Goal: Contribute content: Contribute content

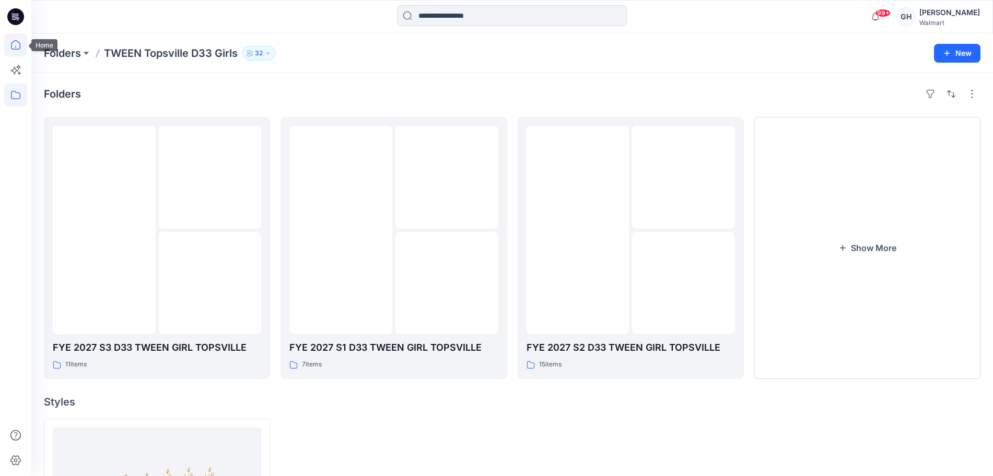
click at [14, 44] on icon at bounding box center [15, 44] width 23 height 23
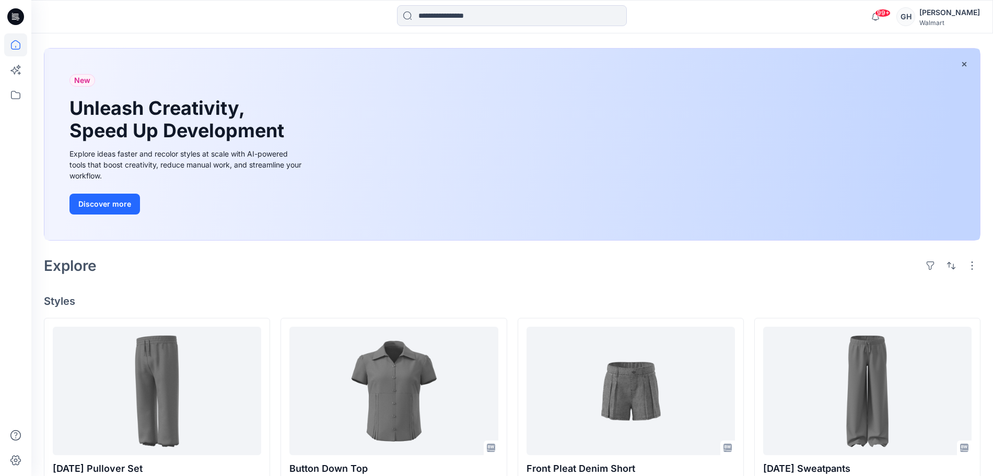
scroll to position [65, 0]
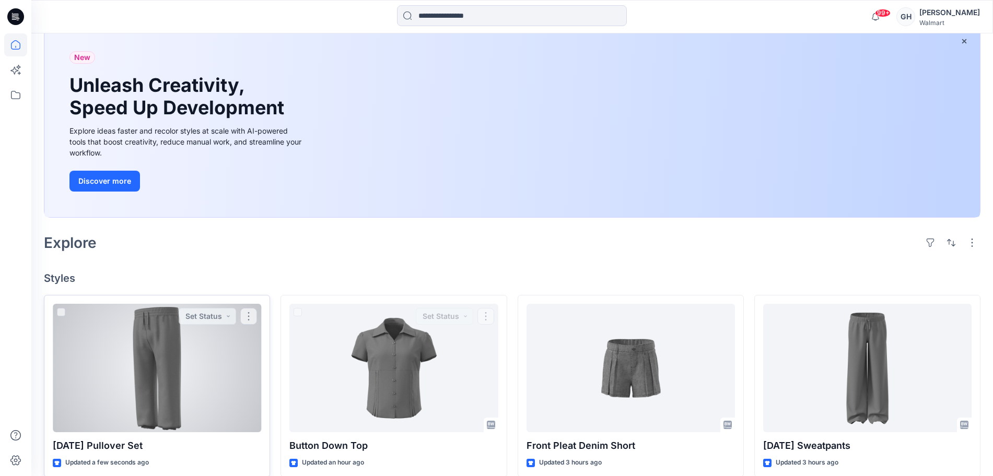
click at [171, 395] on div at bounding box center [157, 368] width 208 height 128
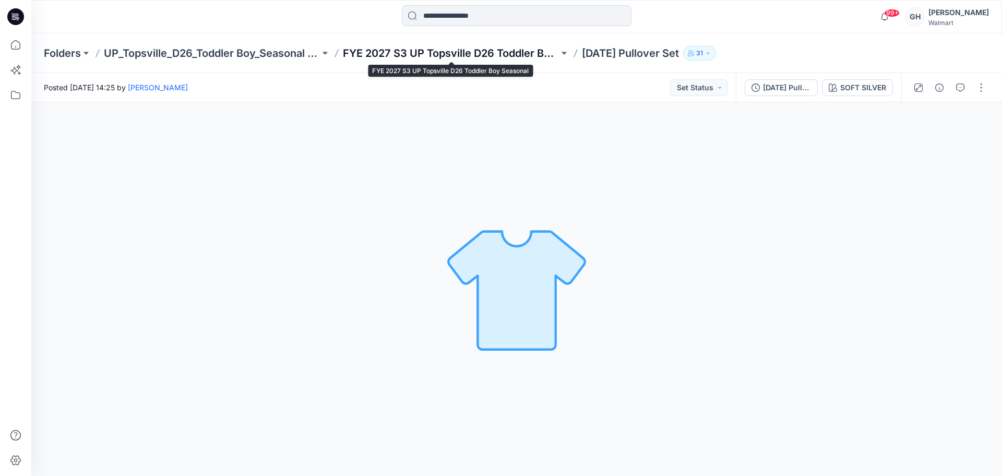
click at [429, 50] on p "FYE 2027 S3 UP Topsville D26 Toddler Boy Seasonal" at bounding box center [451, 53] width 216 height 15
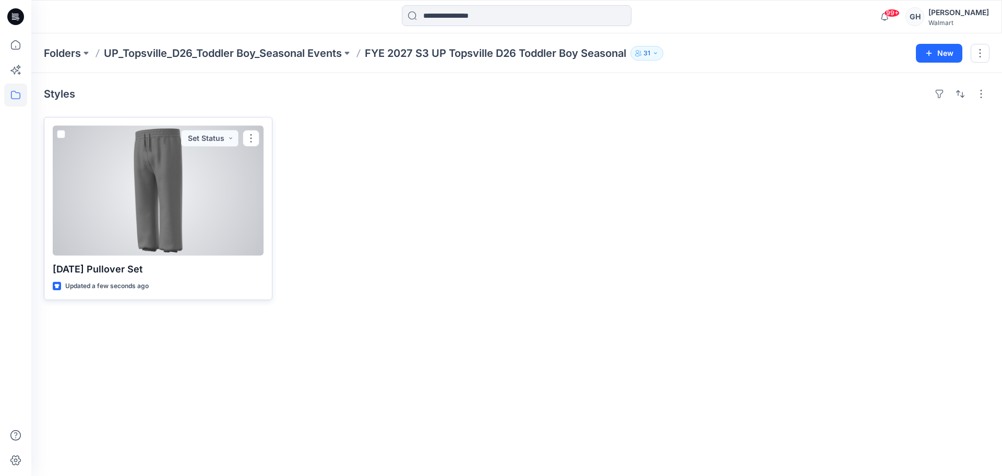
click at [145, 218] on div at bounding box center [158, 191] width 211 height 130
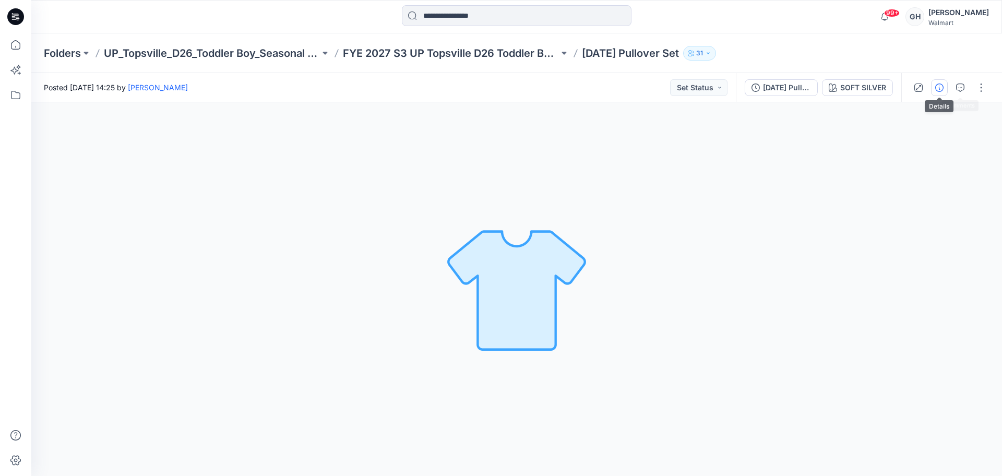
click at [935, 86] on button "button" at bounding box center [939, 87] width 17 height 17
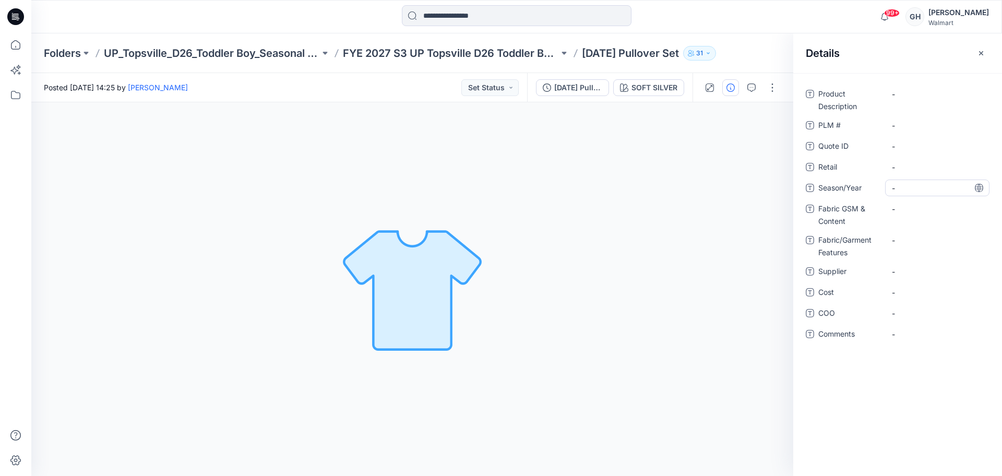
click at [911, 185] on span "-" at bounding box center [937, 188] width 91 height 11
type textarea "**********"
click at [920, 269] on span "-" at bounding box center [937, 271] width 91 height 11
type textarea "*********"
click at [940, 207] on Content "-" at bounding box center [937, 209] width 91 height 11
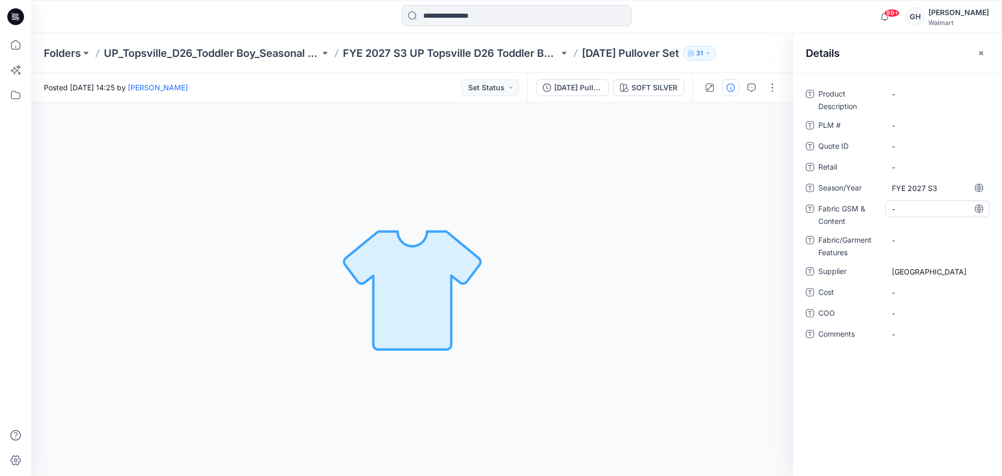
click at [904, 206] on Content "-" at bounding box center [937, 209] width 91 height 11
type textarea "**********"
click at [912, 244] on Features "-" at bounding box center [937, 240] width 91 height 11
click at [960, 229] on Content "200 G/100% Recycled Polyester /Spun Polyester Fleece |" at bounding box center [937, 217] width 91 height 33
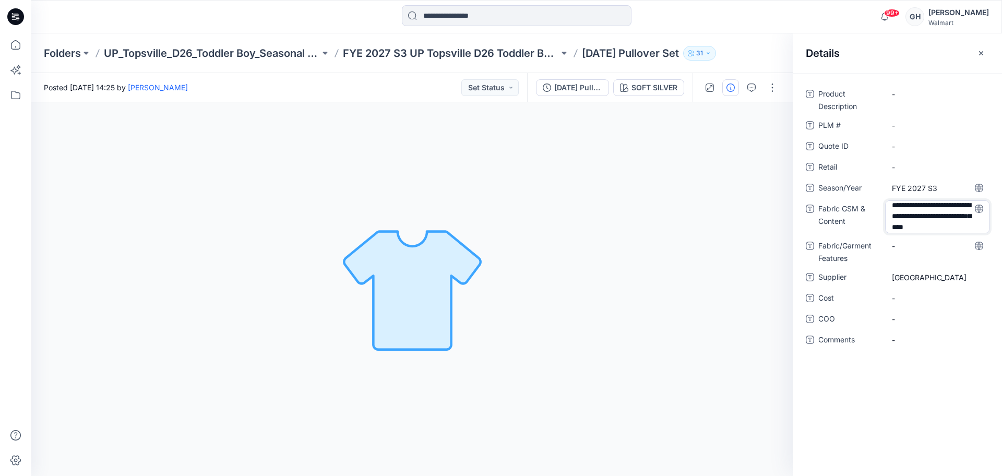
scroll to position [47, 0]
type textarea "**********"
click at [913, 245] on div "**********" at bounding box center [898, 223] width 184 height 275
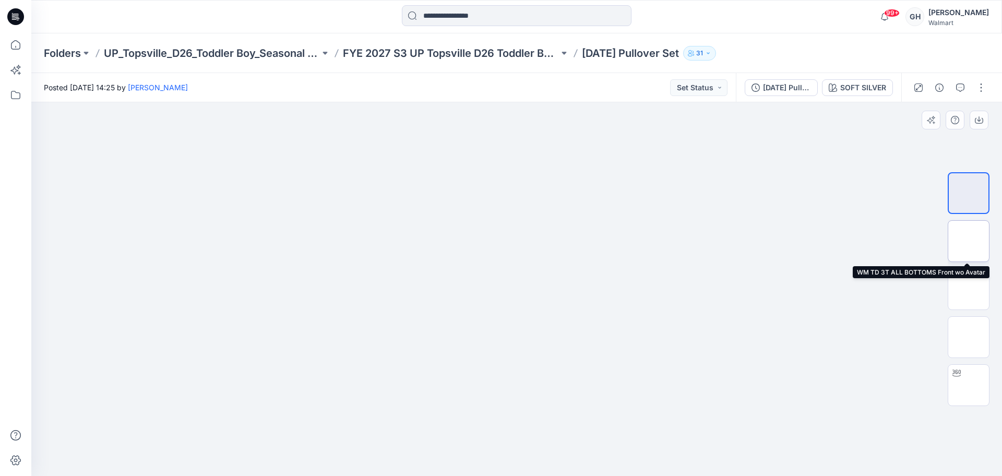
click at [969, 241] on img at bounding box center [969, 241] width 0 height 0
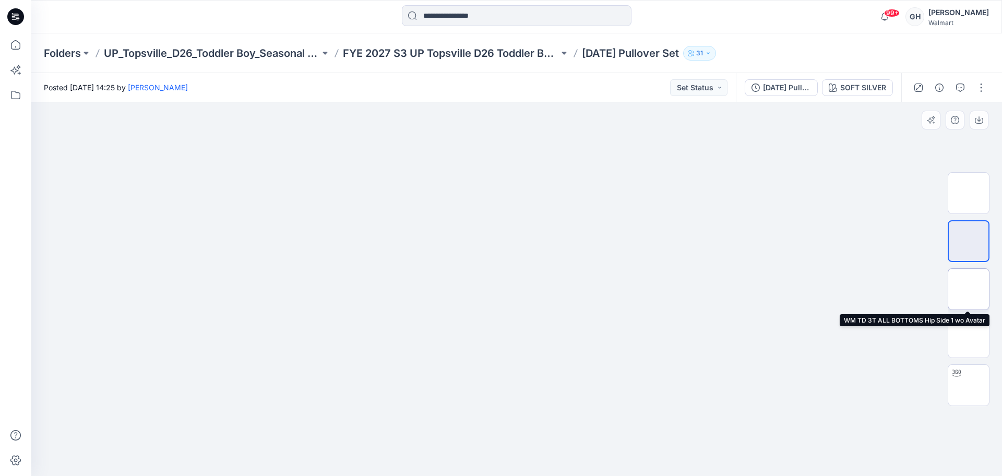
click at [969, 289] on img at bounding box center [969, 289] width 0 height 0
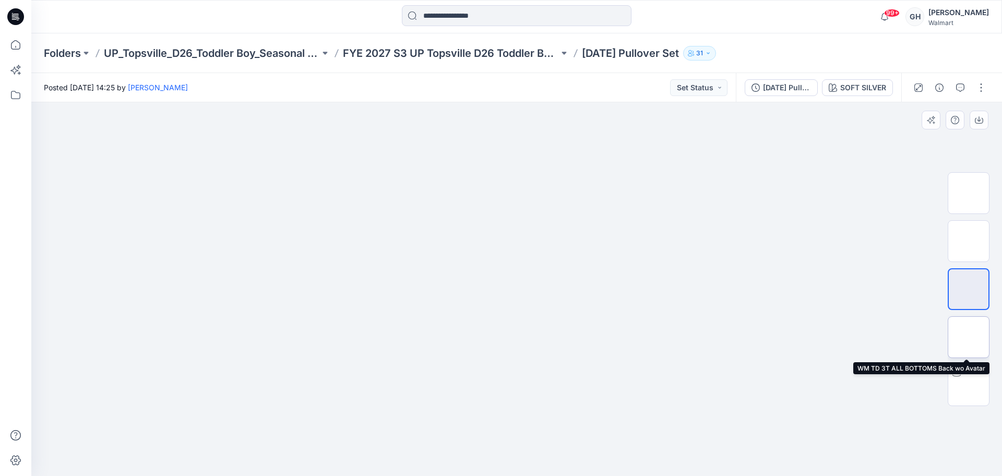
click at [969, 337] on img at bounding box center [969, 337] width 0 height 0
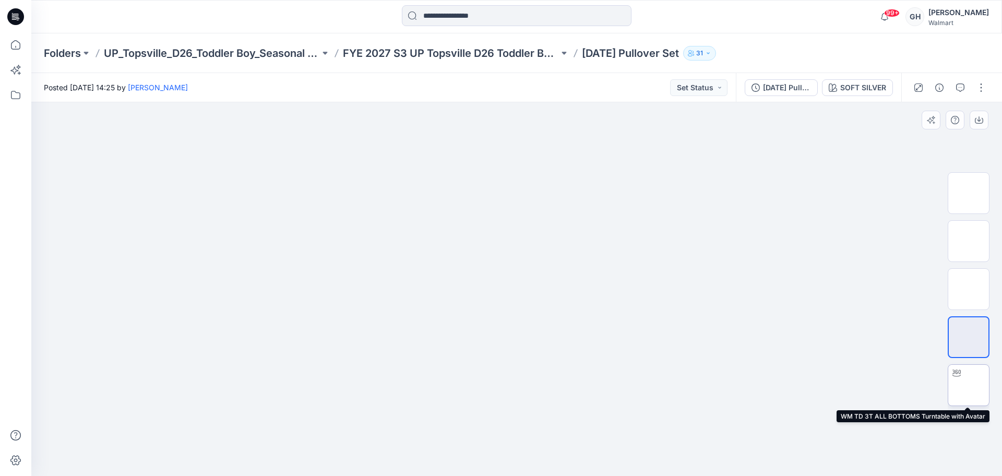
click at [969, 385] on img at bounding box center [969, 385] width 0 height 0
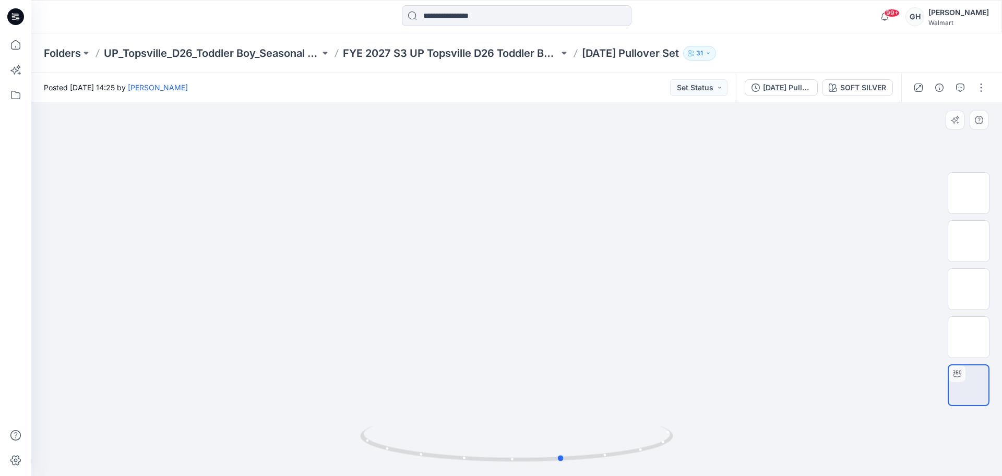
drag, startPoint x: 506, startPoint y: 462, endPoint x: 255, endPoint y: 449, distance: 251.5
click at [255, 449] on div at bounding box center [516, 289] width 971 height 374
click at [480, 60] on p "FYE 2027 S3 UP Topsville D26 Toddler Boy Seasonal" at bounding box center [451, 53] width 216 height 15
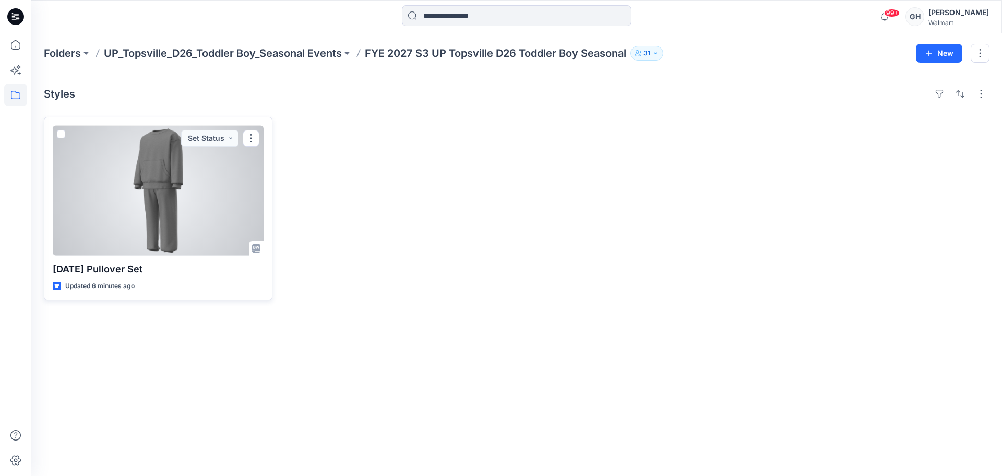
click at [162, 186] on div at bounding box center [158, 191] width 211 height 130
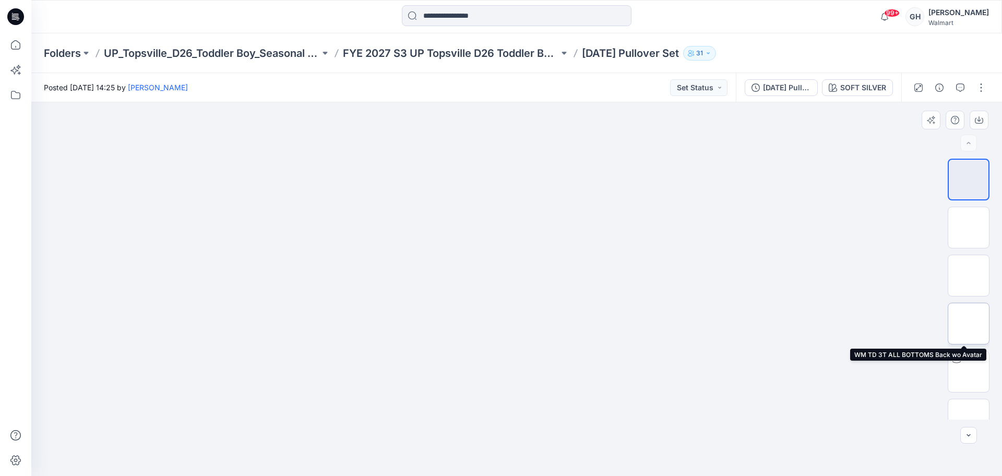
scroll to position [213, 0]
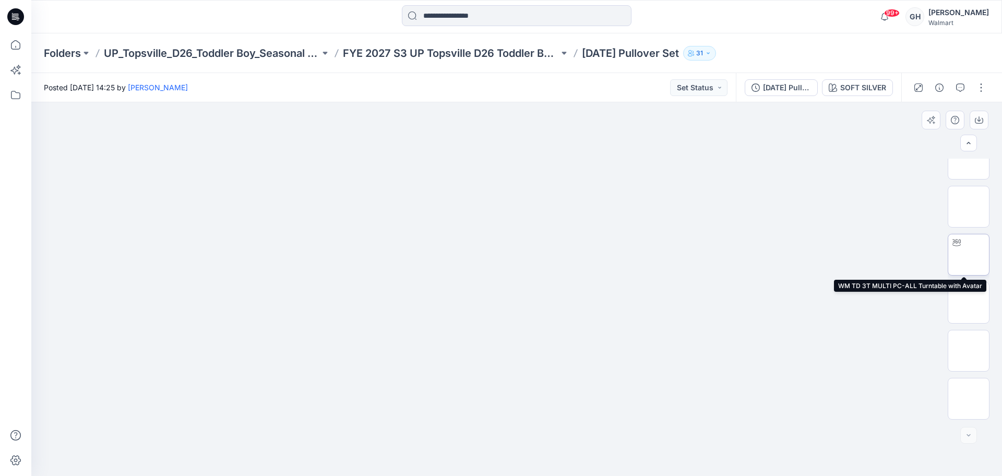
click at [969, 255] on img at bounding box center [969, 255] width 0 height 0
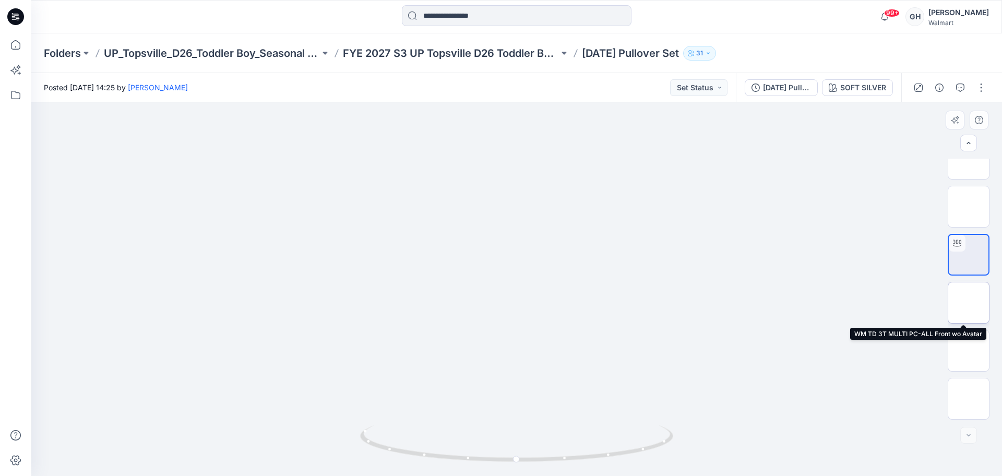
click at [969, 303] on img at bounding box center [969, 303] width 0 height 0
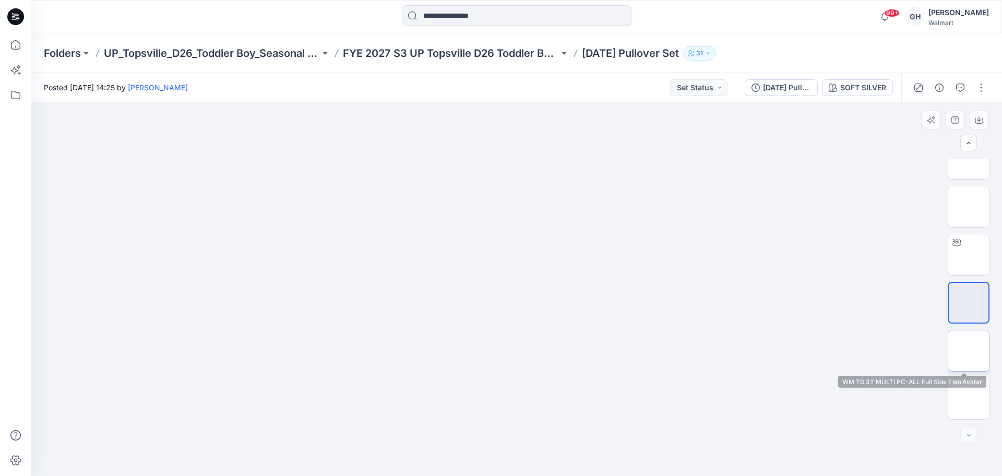
click at [969, 351] on img at bounding box center [969, 351] width 0 height 0
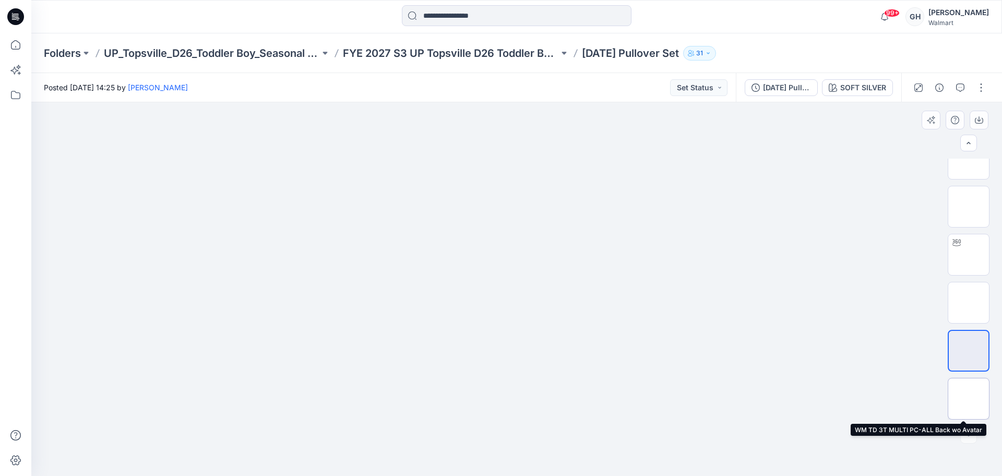
click at [969, 399] on img at bounding box center [969, 399] width 0 height 0
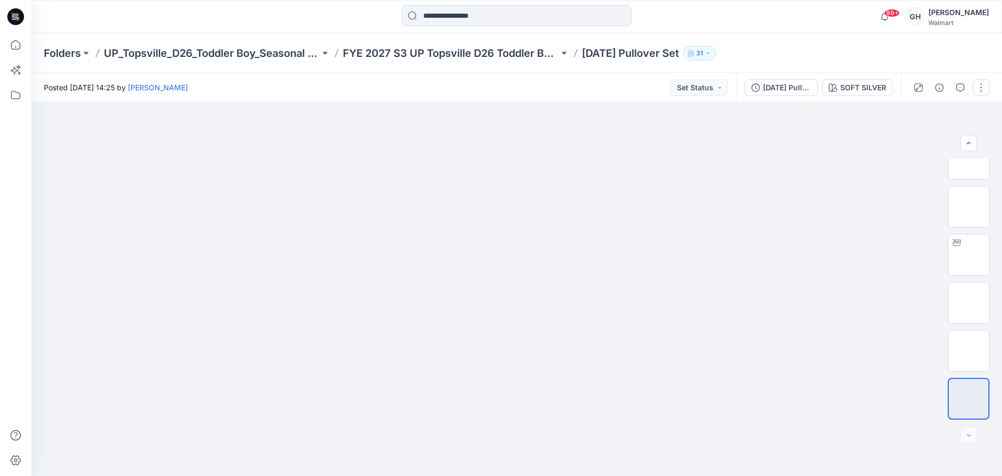
click at [980, 94] on button "button" at bounding box center [981, 87] width 17 height 17
click at [928, 137] on button "Edit" at bounding box center [938, 141] width 96 height 19
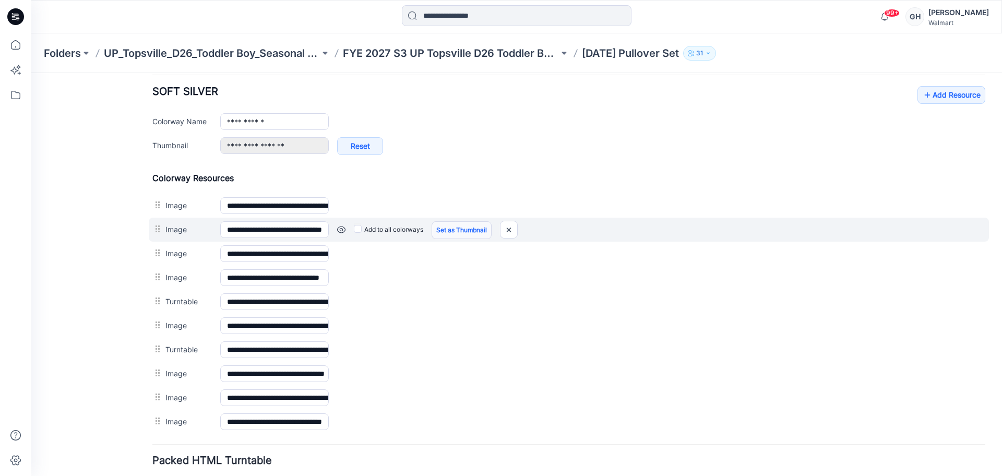
scroll to position [482, 0]
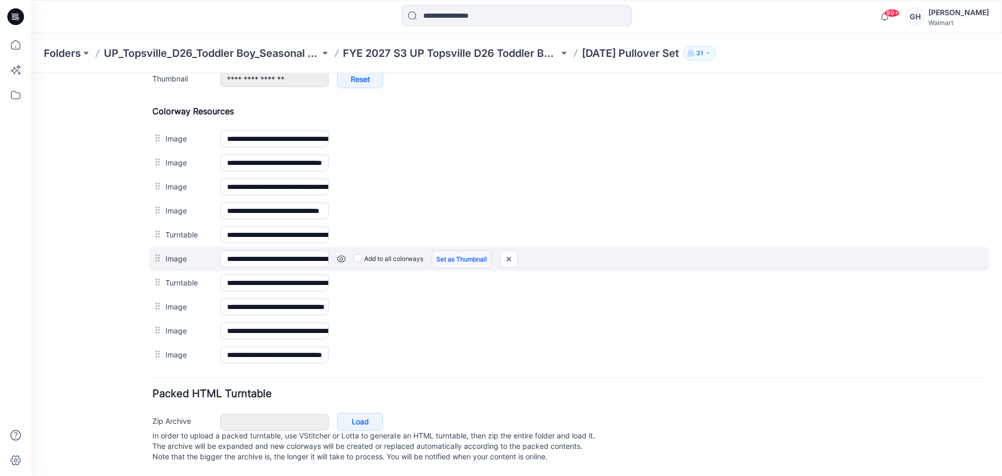
click at [442, 251] on link "Set as Thumbnail" at bounding box center [462, 260] width 60 height 18
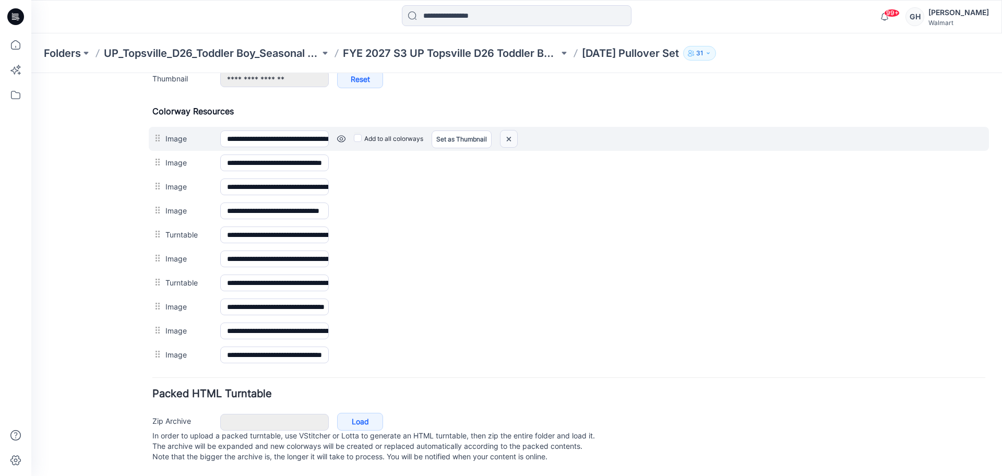
click at [512, 131] on img at bounding box center [509, 139] width 17 height 17
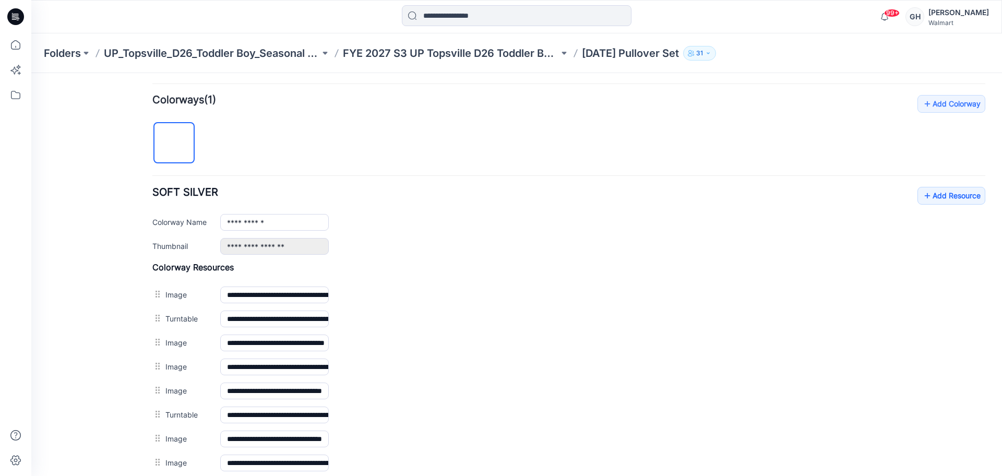
scroll to position [186, 0]
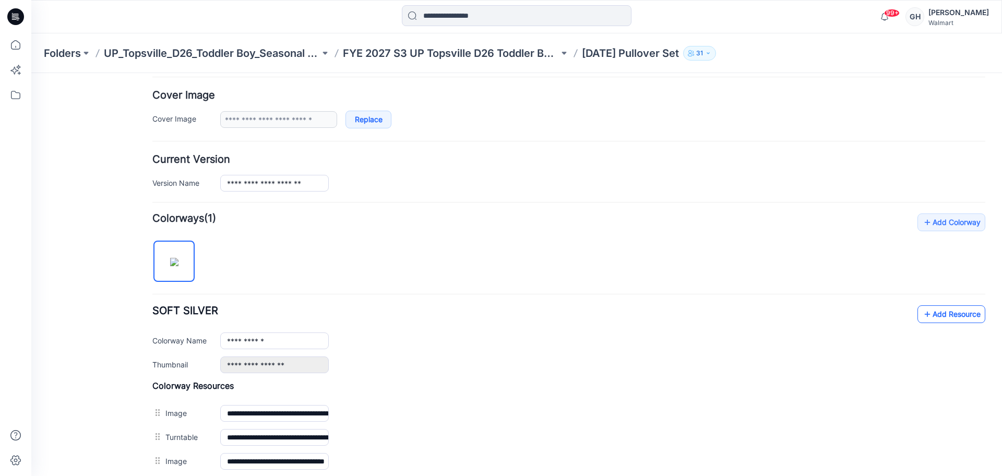
click at [938, 316] on link "Add Resource" at bounding box center [952, 314] width 68 height 18
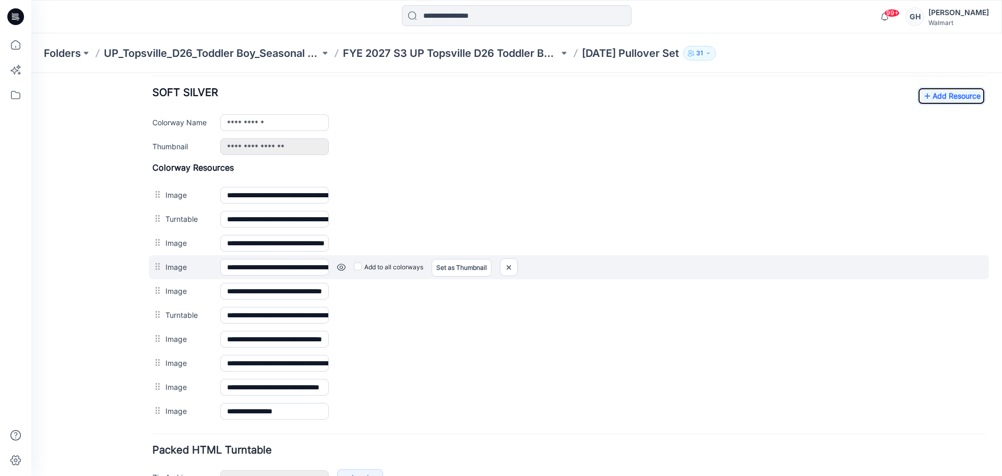
scroll to position [382, 0]
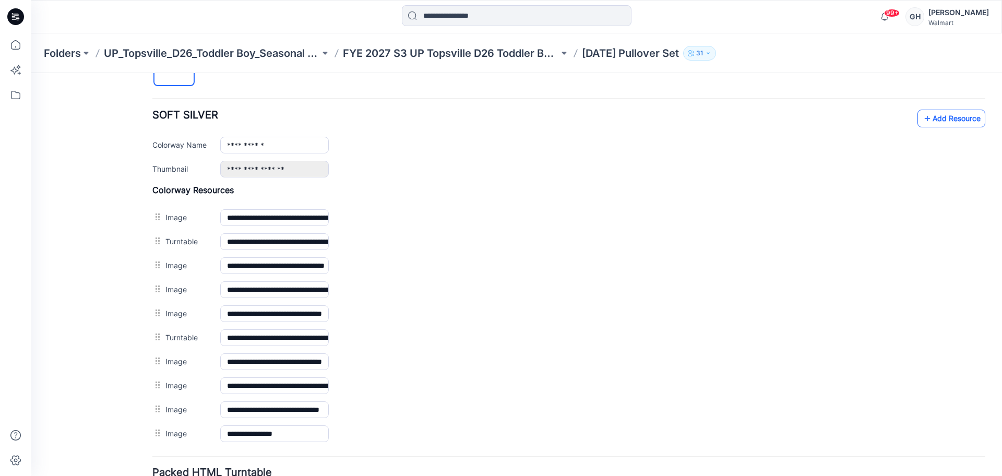
click at [945, 117] on link "Add Resource" at bounding box center [952, 119] width 68 height 18
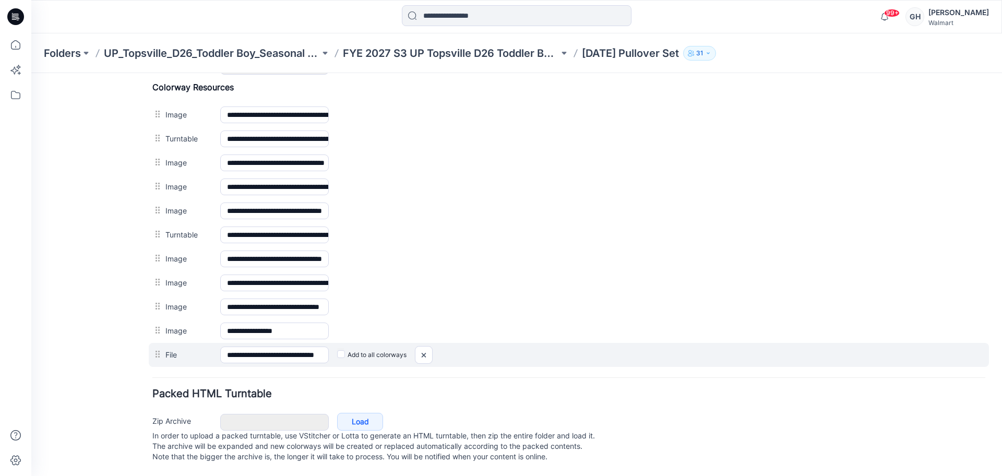
scroll to position [495, 0]
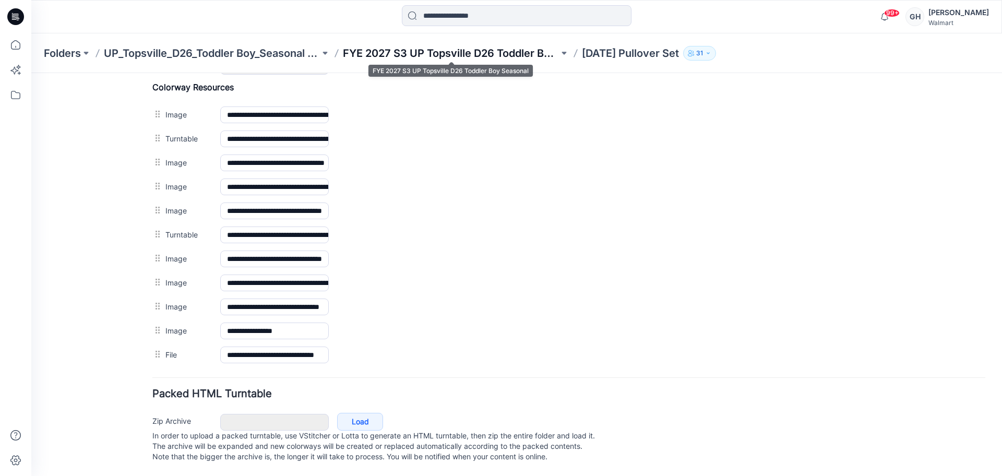
click at [483, 48] on p "FYE 2027 S3 UP Topsville D26 Toddler Boy Seasonal" at bounding box center [451, 53] width 216 height 15
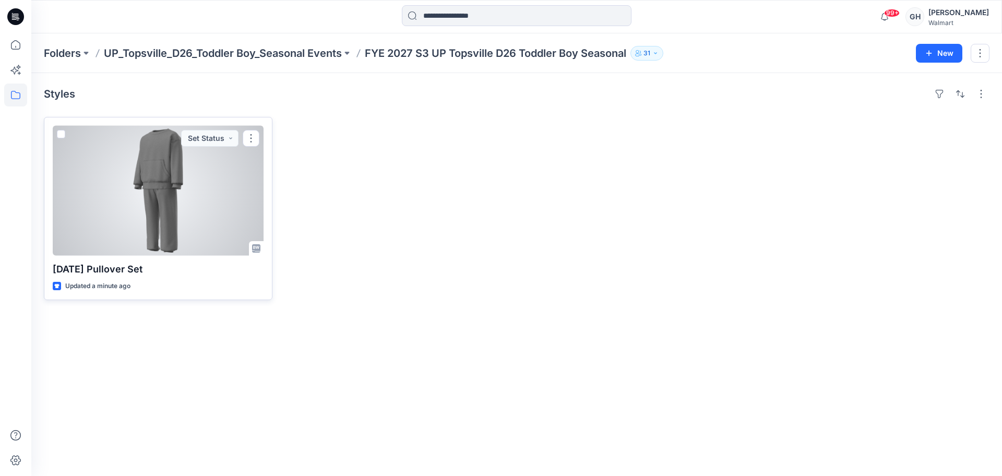
click at [171, 189] on div at bounding box center [158, 191] width 211 height 130
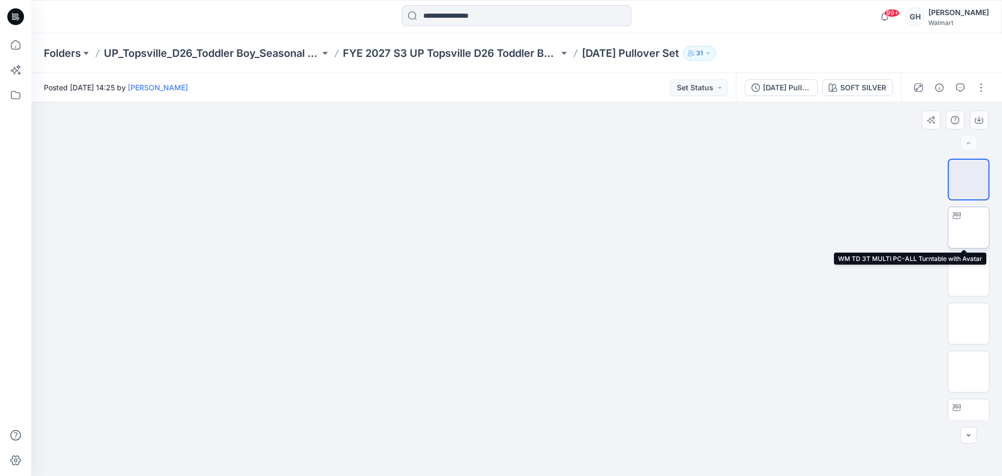
click at [969, 228] on img at bounding box center [969, 228] width 0 height 0
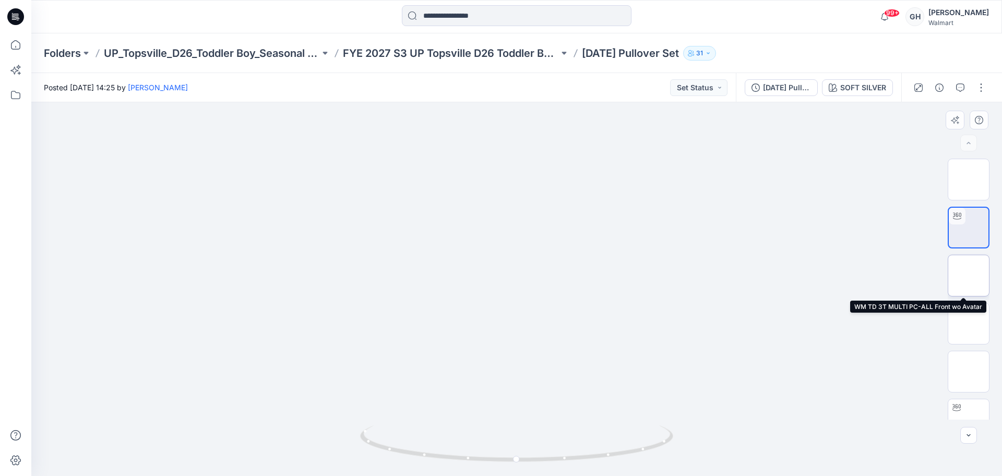
click at [962, 277] on img at bounding box center [969, 275] width 41 height 41
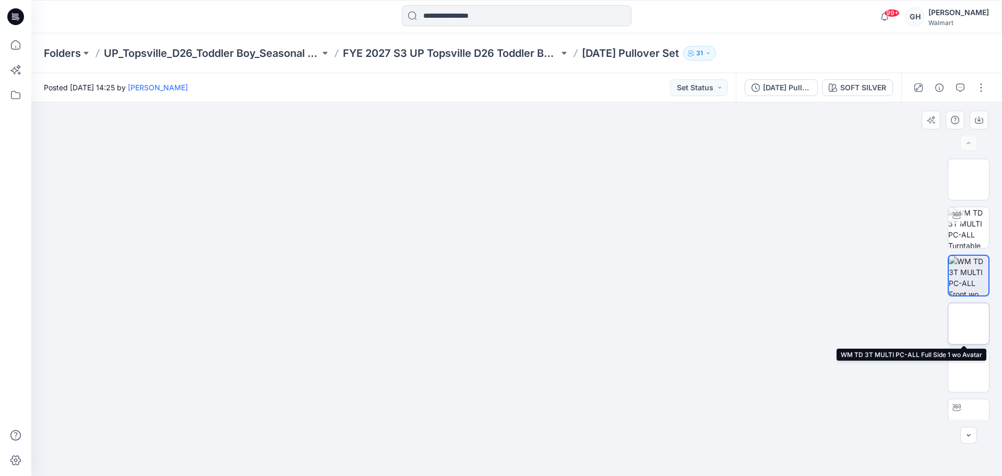
click at [969, 324] on img at bounding box center [969, 324] width 0 height 0
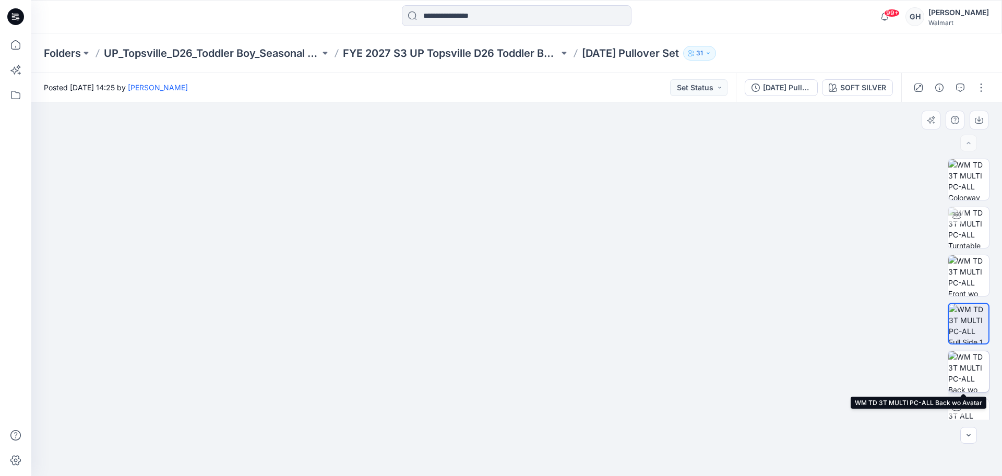
click at [973, 360] on img at bounding box center [969, 371] width 41 height 41
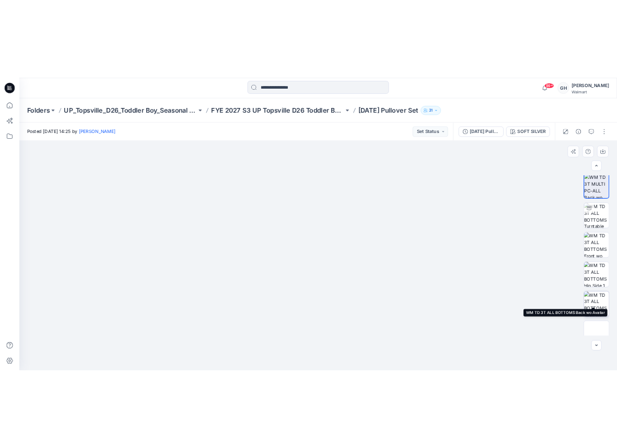
scroll to position [261, 0]
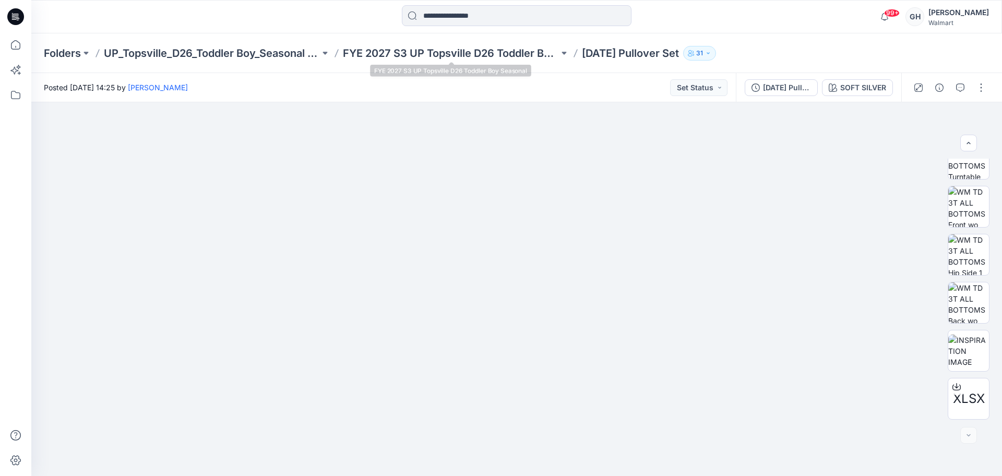
click at [454, 61] on div "Folders UP_Topsville_D26_Toddler Boy_Seasonal Events FYE 2027 S3 UP Topsville D…" at bounding box center [516, 53] width 971 height 40
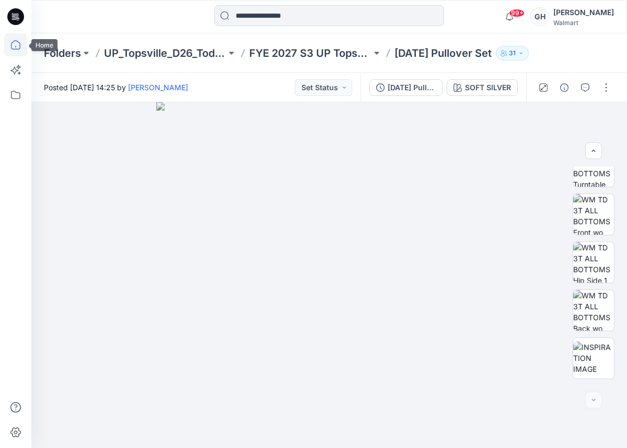
click at [9, 46] on icon at bounding box center [15, 44] width 23 height 23
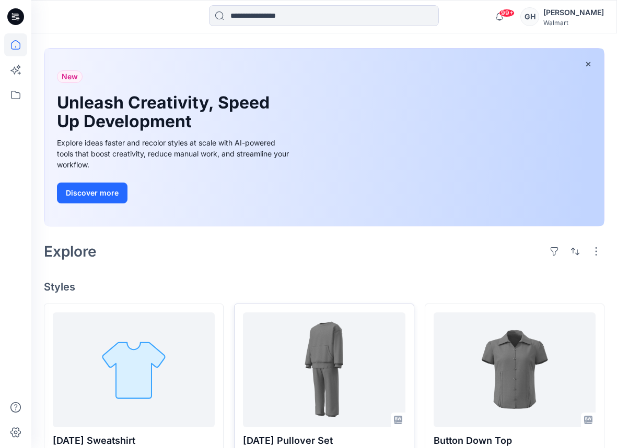
scroll to position [65, 0]
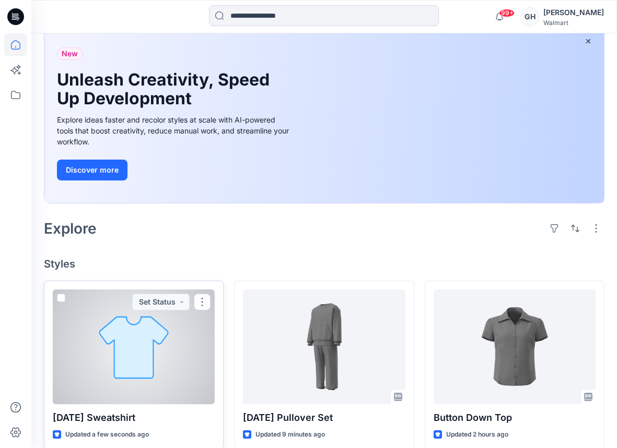
click at [148, 368] on div at bounding box center [134, 347] width 162 height 115
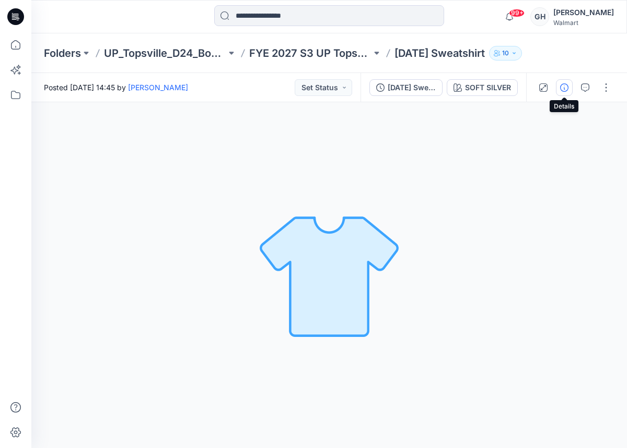
click at [569, 85] on button "button" at bounding box center [564, 87] width 17 height 17
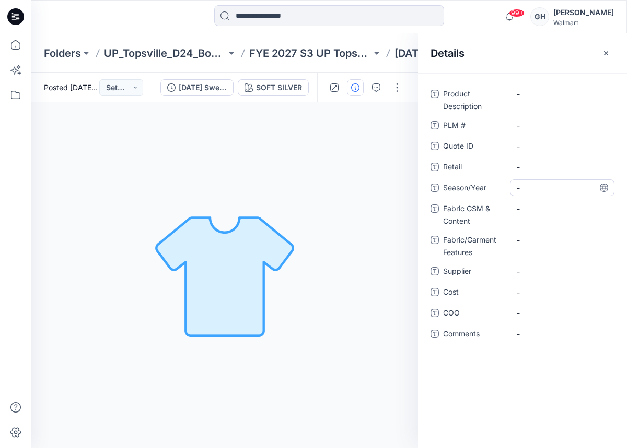
click at [548, 192] on span "-" at bounding box center [561, 188] width 91 height 11
type textarea "**********"
click at [538, 278] on div "-" at bounding box center [562, 271] width 104 height 17
click at [525, 268] on textarea "*********" at bounding box center [562, 271] width 104 height 17
type textarea "*********"
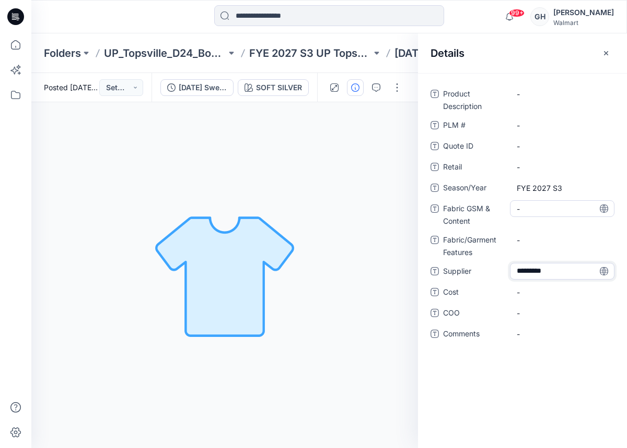
click at [545, 211] on Content "-" at bounding box center [561, 209] width 91 height 11
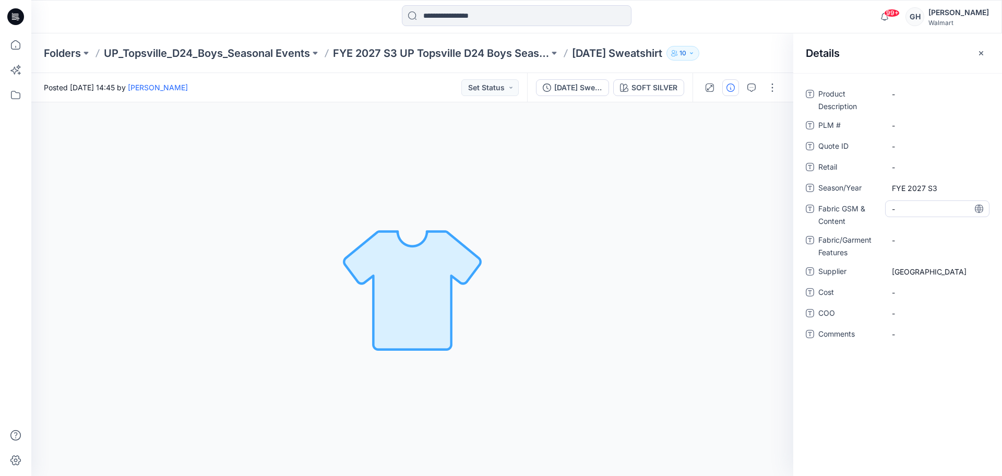
click at [906, 208] on Content "-" at bounding box center [937, 209] width 91 height 11
type textarea "**********"
click at [913, 239] on div "-" at bounding box center [938, 240] width 104 height 17
click at [938, 232] on Content "220 G/60% BCI Cotton/40% Recycled Polyester/" at bounding box center [937, 217] width 91 height 33
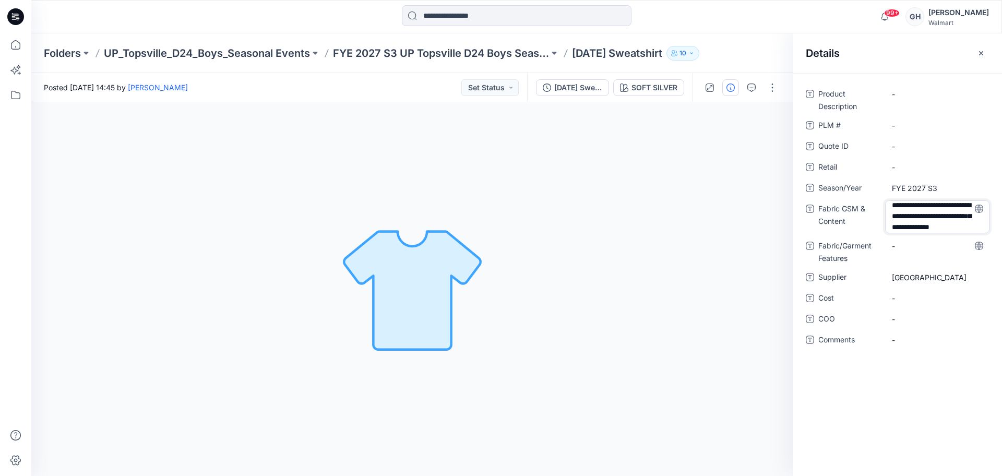
scroll to position [24, 0]
type textarea "**********"
click at [924, 252] on div "-" at bounding box center [938, 246] width 104 height 17
click at [956, 225] on Content "220 G/60% BCI Cotton/40% Recycled Polyester/ BCI CVC Sanded Fleece with Recycle…" at bounding box center [937, 217] width 91 height 33
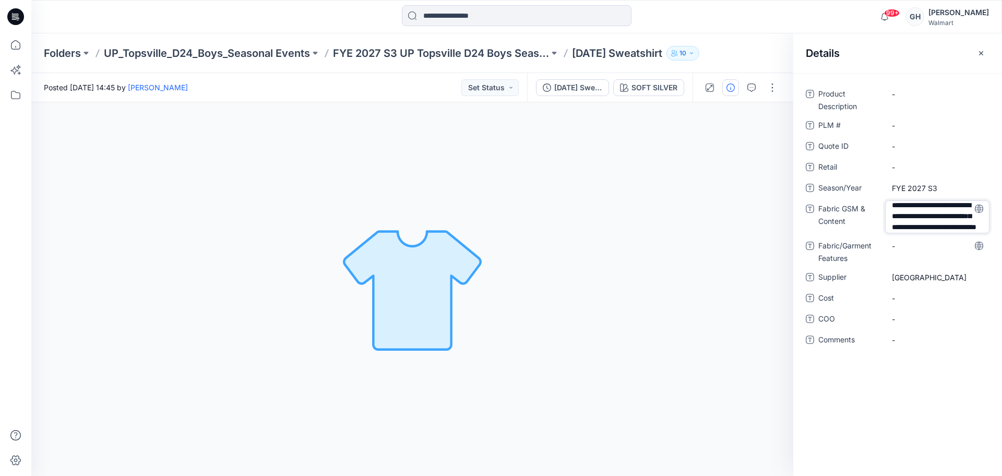
click at [968, 225] on textarea "**********" at bounding box center [938, 216] width 104 height 33
type textarea "**********"
click at [922, 250] on div "-" at bounding box center [938, 246] width 104 height 17
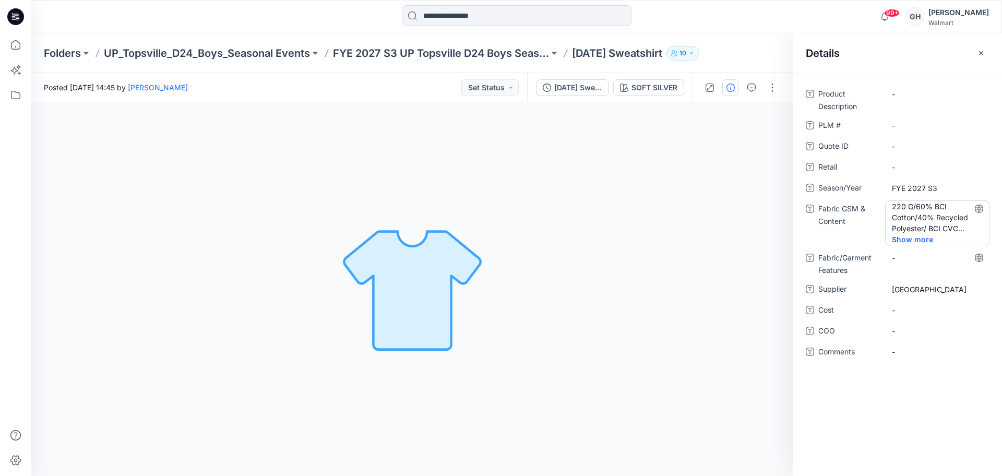
click at [946, 227] on Content "220 G/60% BCI Cotton/40% Recycled Polyester/ BCI CVC Sanded Fleece with Recycle…" at bounding box center [937, 217] width 91 height 33
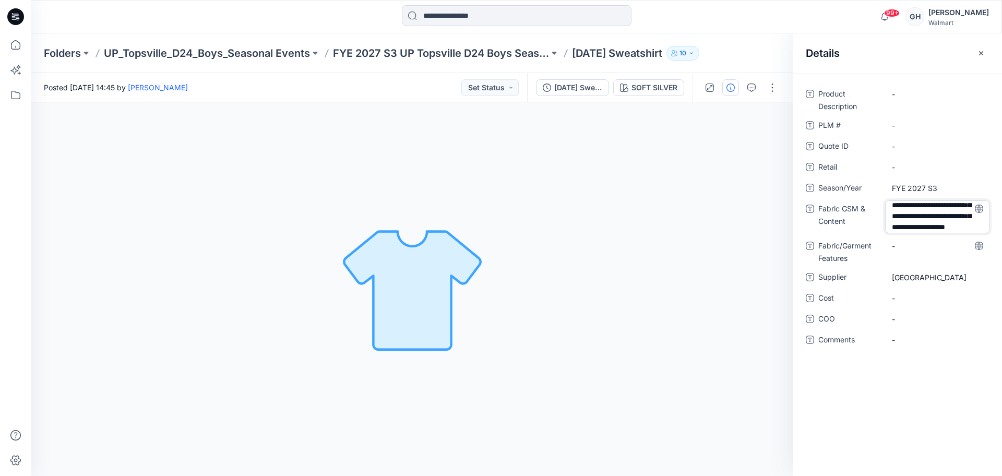
click at [938, 218] on textarea "**********" at bounding box center [938, 216] width 104 height 33
click at [936, 225] on textarea "**********" at bounding box center [938, 216] width 104 height 33
type textarea "**********"
click at [919, 241] on div "**********" at bounding box center [898, 223] width 184 height 275
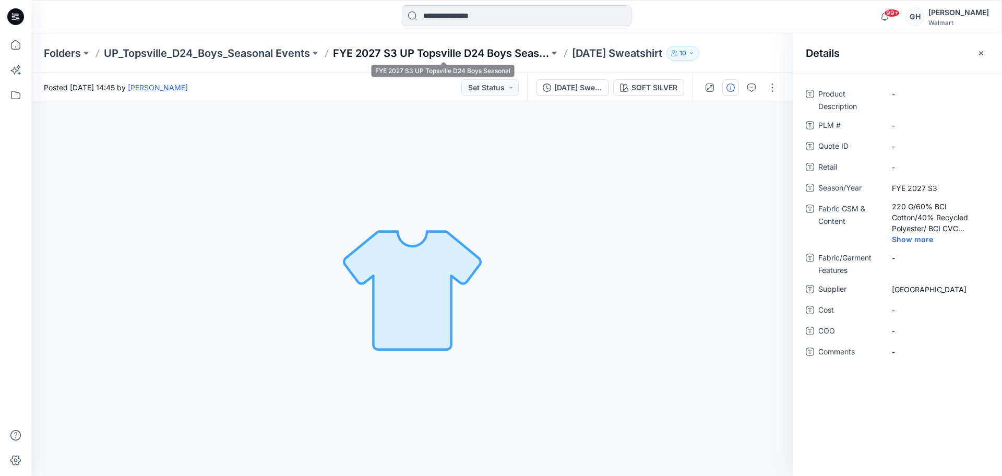
click at [535, 49] on p "FYE 2027 S3 UP Topsville D24 Boys Seasonal" at bounding box center [441, 53] width 216 height 15
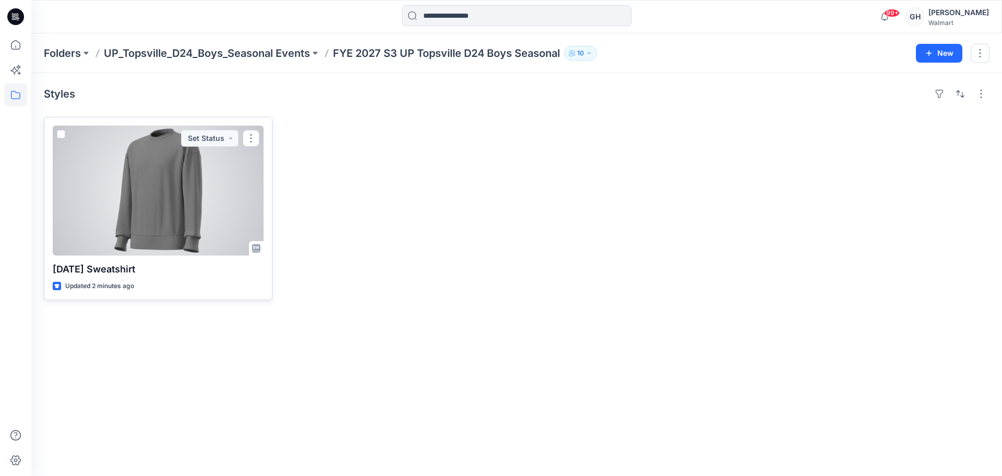
click at [100, 225] on div at bounding box center [158, 191] width 211 height 130
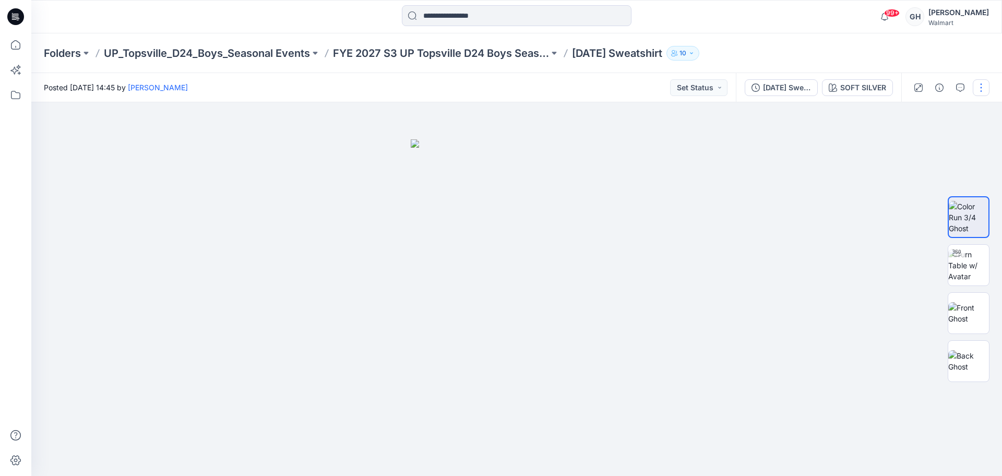
click at [977, 90] on button "button" at bounding box center [981, 87] width 17 height 17
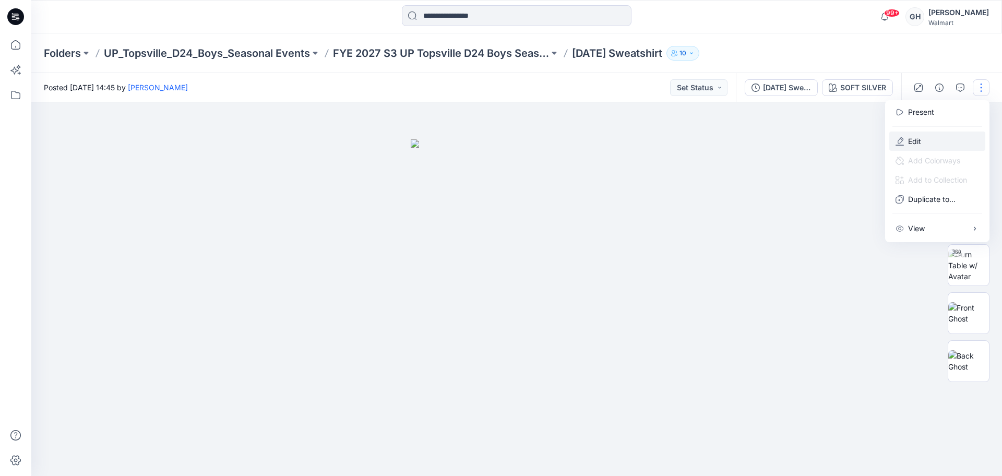
click at [929, 138] on button "Edit" at bounding box center [938, 141] width 96 height 19
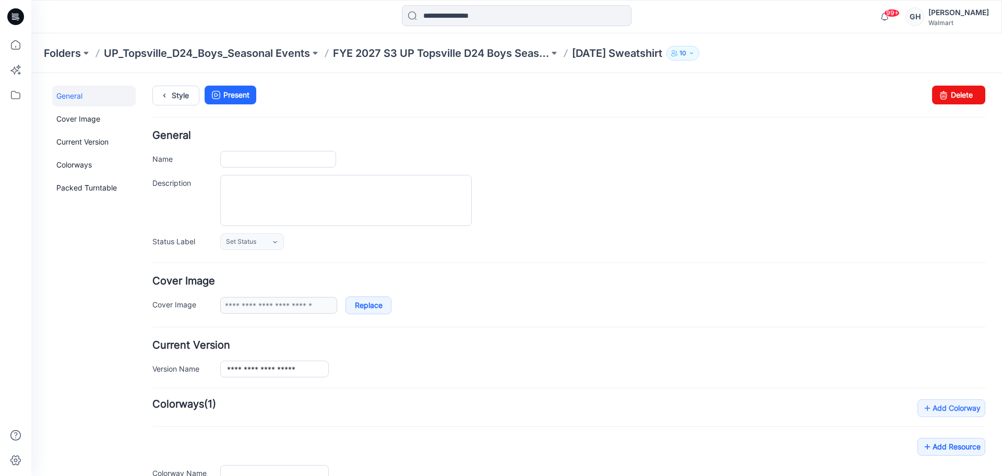
type input "**********"
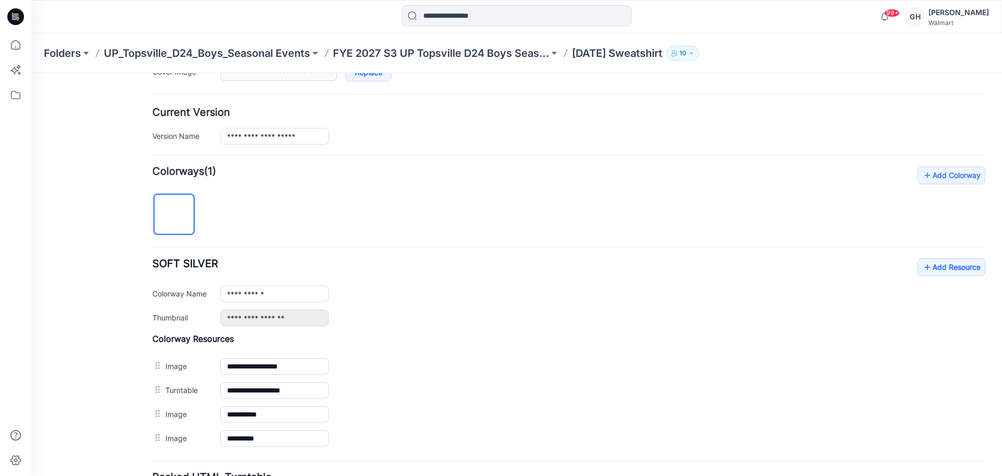
scroll to position [261, 0]
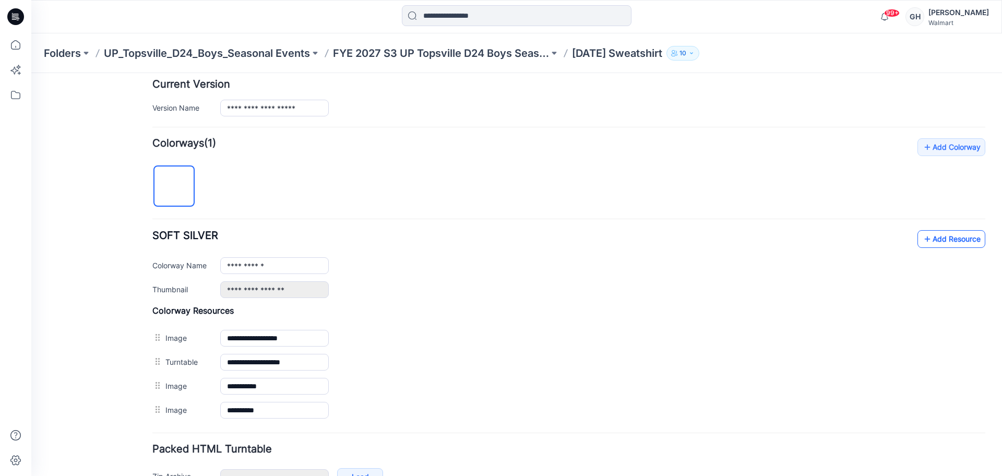
click at [923, 244] on icon at bounding box center [928, 239] width 10 height 17
click at [947, 243] on link "Add Resource" at bounding box center [952, 239] width 68 height 18
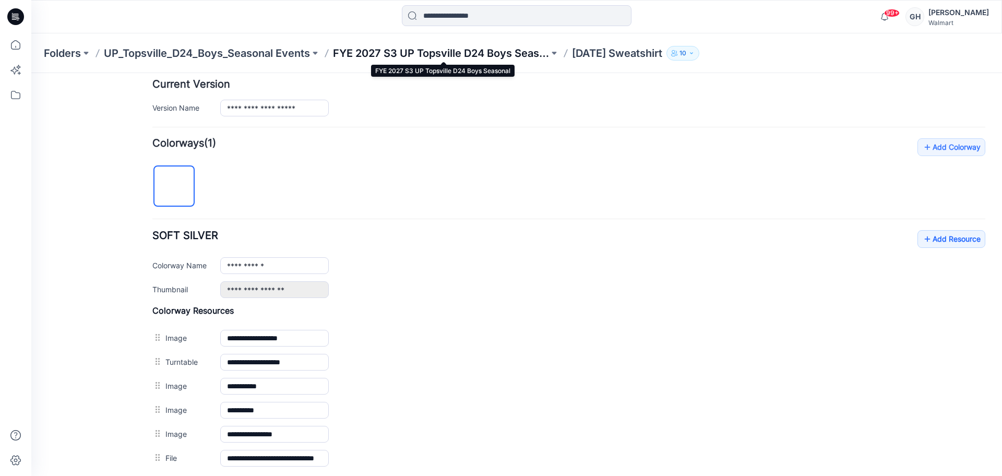
click at [485, 57] on p "FYE 2027 S3 UP Topsville D24 Boys Seasonal" at bounding box center [441, 53] width 216 height 15
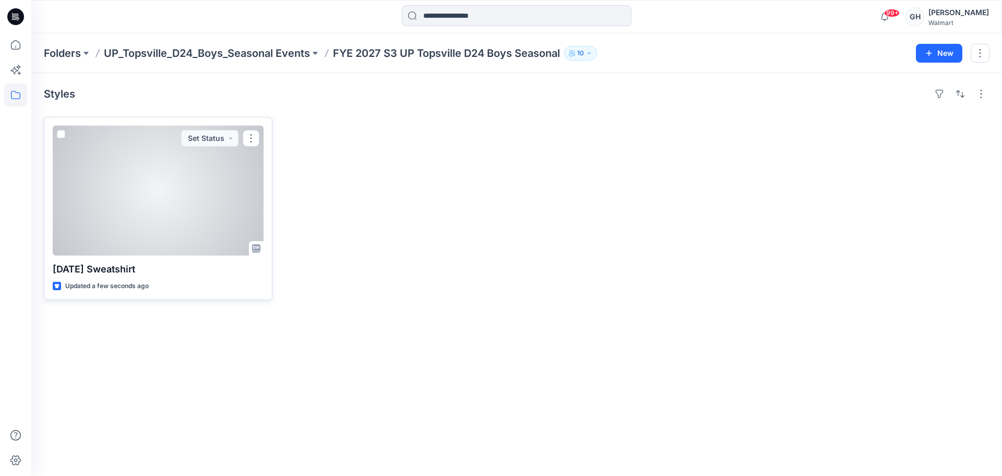
click at [185, 215] on div at bounding box center [158, 191] width 211 height 130
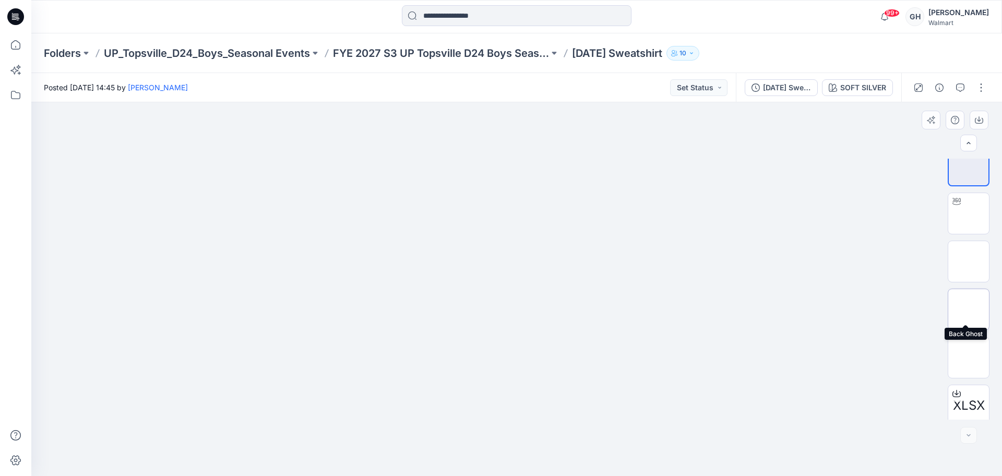
scroll to position [21, 0]
click at [969, 351] on img at bounding box center [969, 351] width 0 height 0
click at [978, 79] on button "button" at bounding box center [981, 87] width 17 height 17
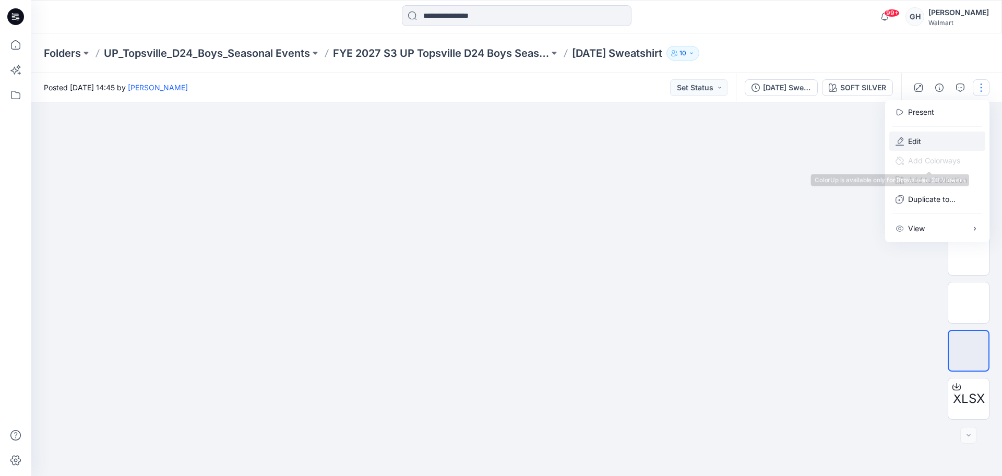
click at [919, 147] on button "Edit" at bounding box center [938, 141] width 96 height 19
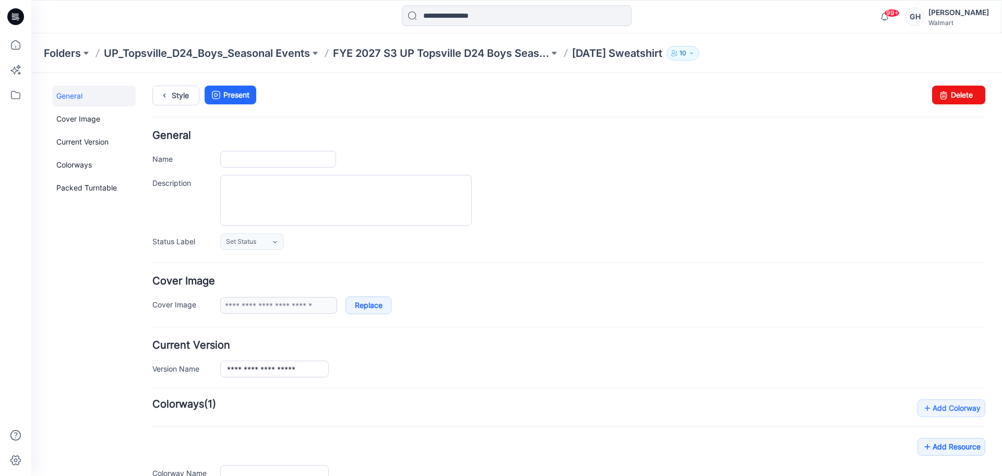
type input "**********"
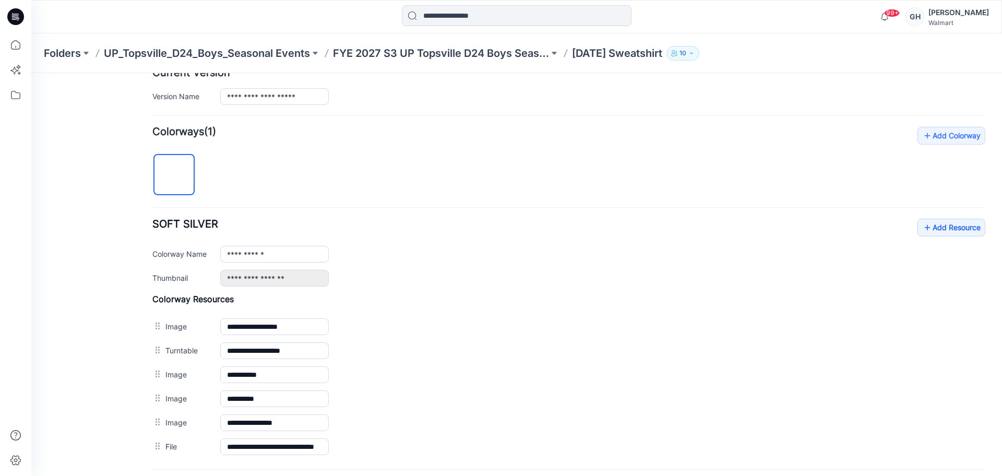
scroll to position [375, 0]
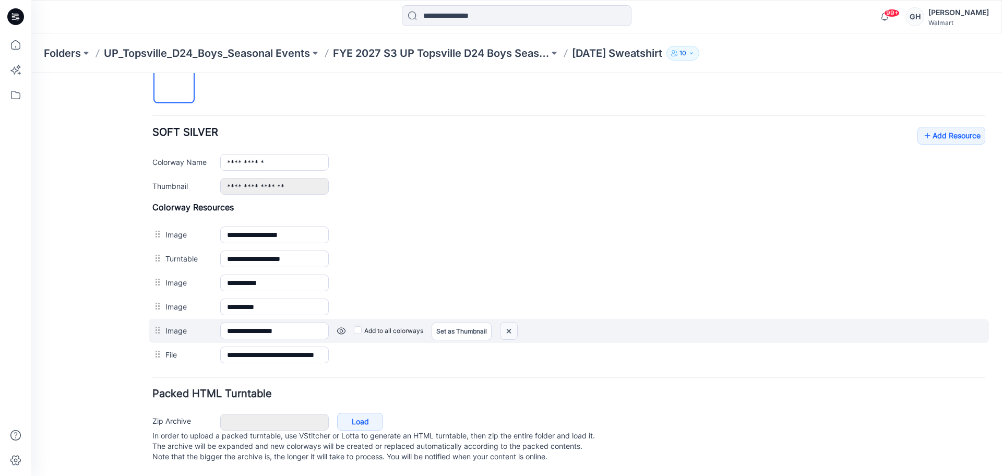
click at [505, 323] on img at bounding box center [509, 331] width 17 height 17
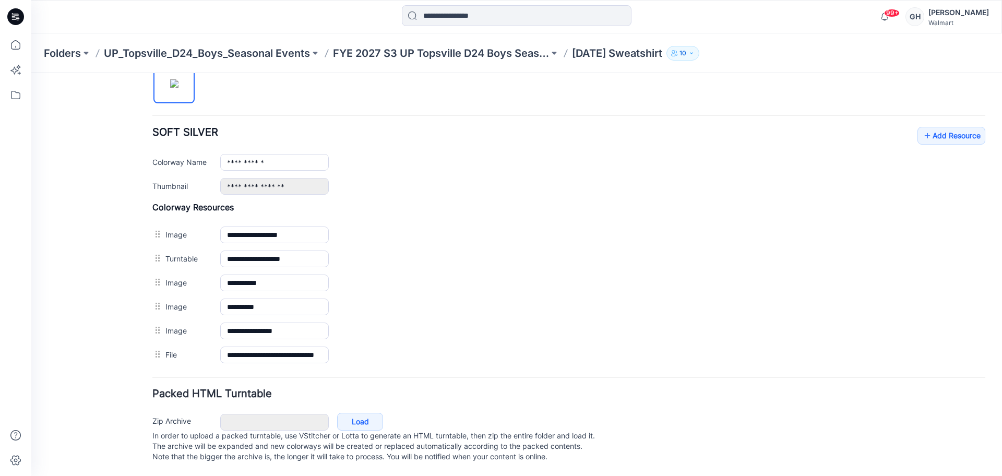
scroll to position [351, 0]
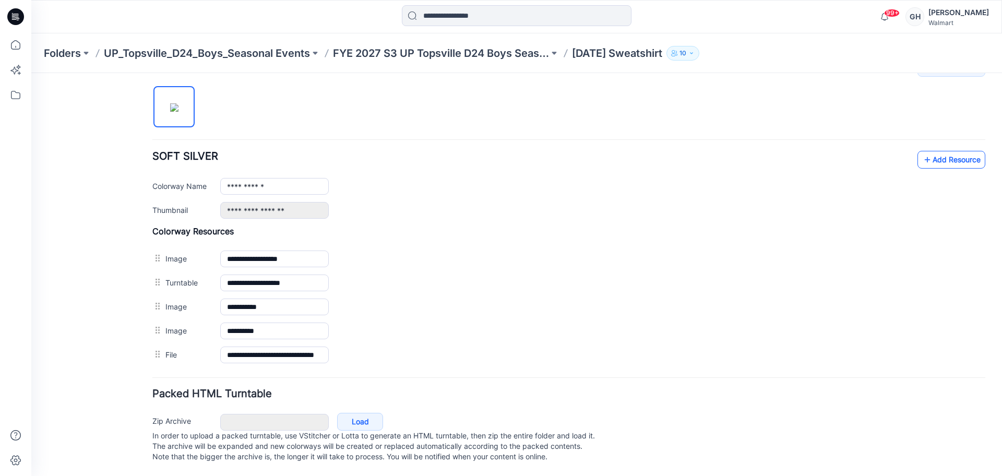
click at [928, 151] on link "Add Resource" at bounding box center [952, 160] width 68 height 18
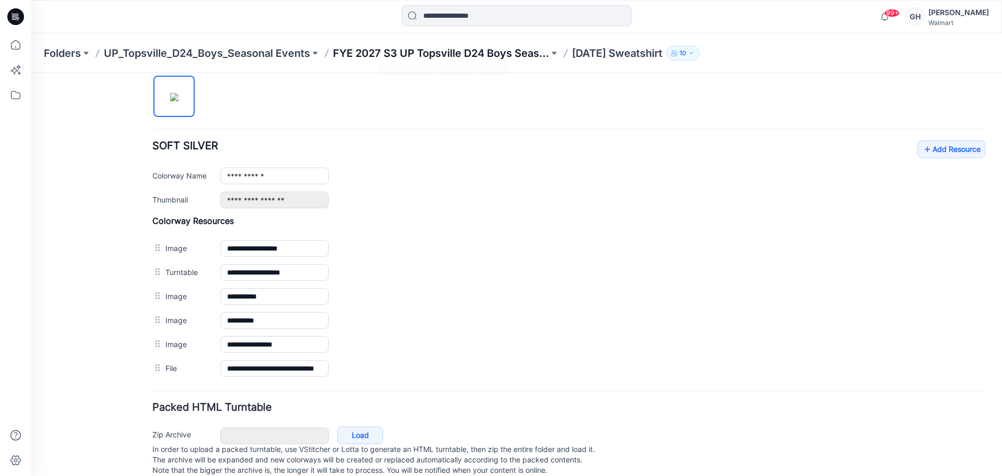
click at [418, 58] on p "FYE 2027 S3 UP Topsville D24 Boys Seasonal" at bounding box center [441, 53] width 216 height 15
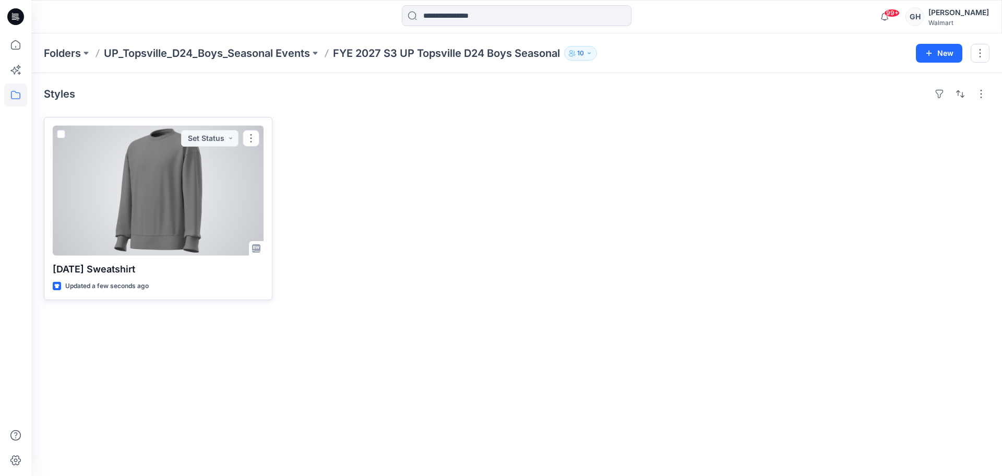
click at [187, 195] on div at bounding box center [158, 191] width 211 height 130
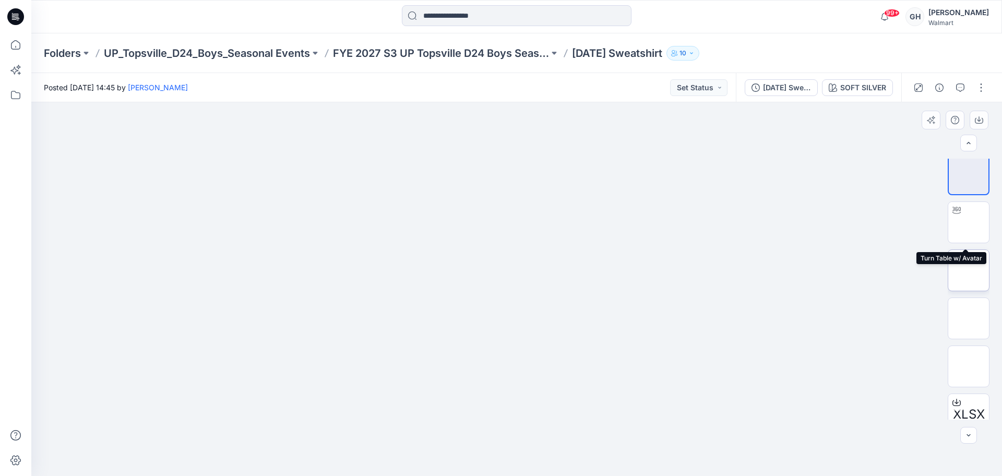
scroll to position [21, 0]
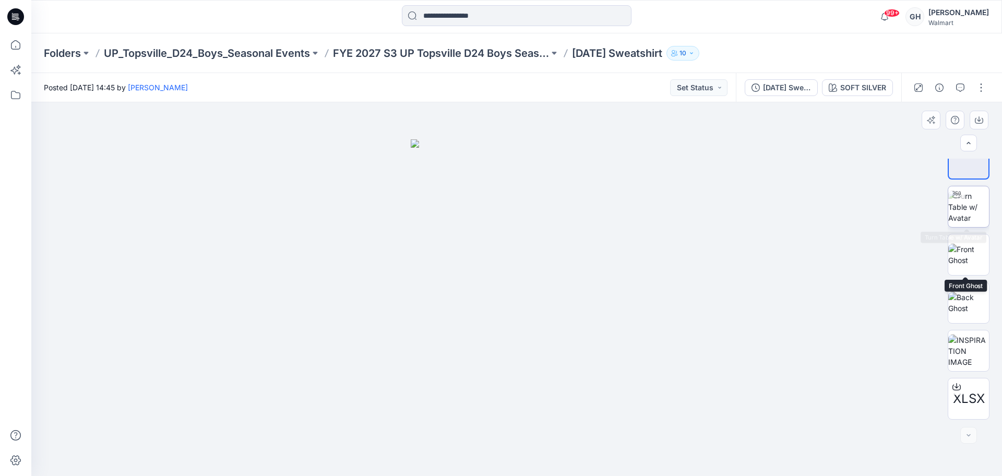
click at [974, 209] on img at bounding box center [969, 207] width 41 height 33
drag, startPoint x: 517, startPoint y: 459, endPoint x: 382, endPoint y: 464, distance: 134.8
click at [382, 464] on icon at bounding box center [518, 445] width 316 height 39
click at [961, 314] on img at bounding box center [969, 303] width 41 height 22
click at [976, 358] on img at bounding box center [969, 351] width 41 height 33
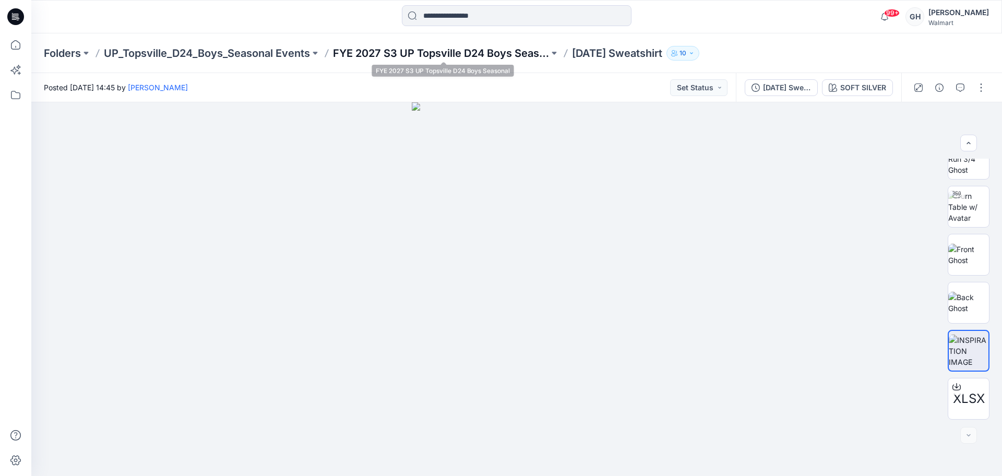
click at [434, 53] on p "FYE 2027 S3 UP Topsville D24 Boys Seasonal" at bounding box center [441, 53] width 216 height 15
